Goal: Information Seeking & Learning: Learn about a topic

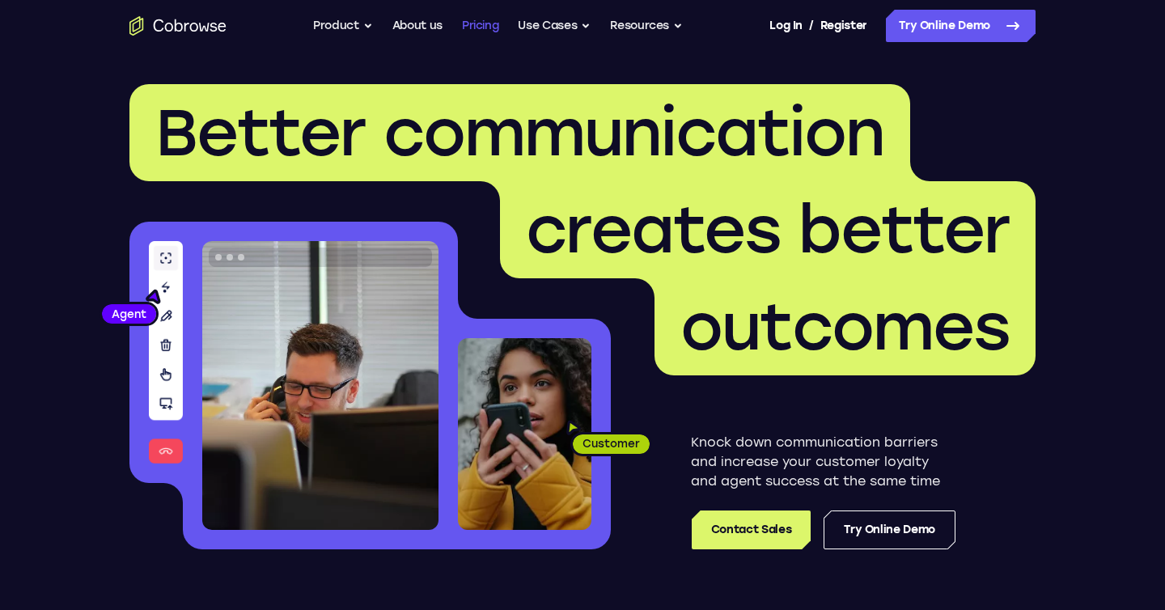
click at [477, 24] on link "Pricing" at bounding box center [480, 26] width 37 height 32
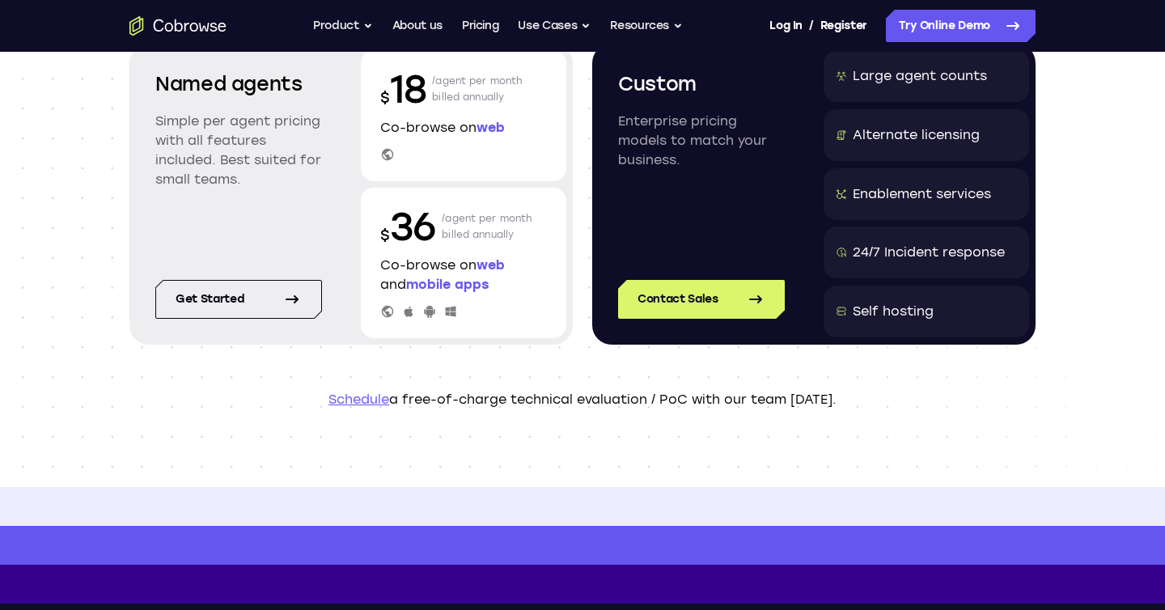
scroll to position [211, 0]
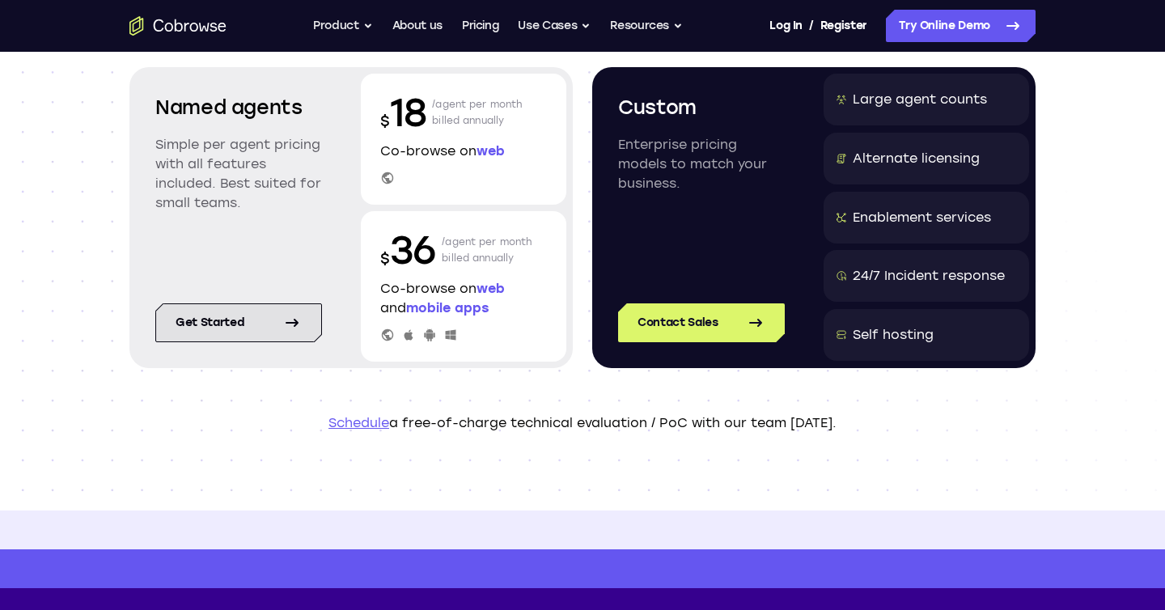
click at [285, 326] on icon at bounding box center [291, 322] width 19 height 19
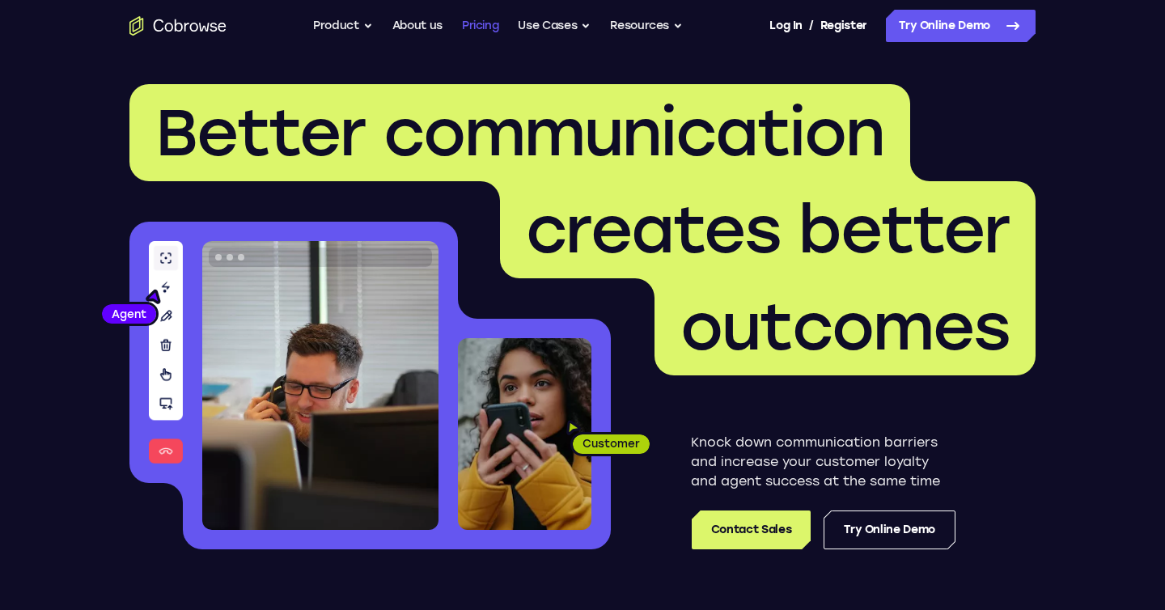
click at [480, 37] on link "Pricing" at bounding box center [480, 26] width 37 height 32
